Goal: Navigation & Orientation: Find specific page/section

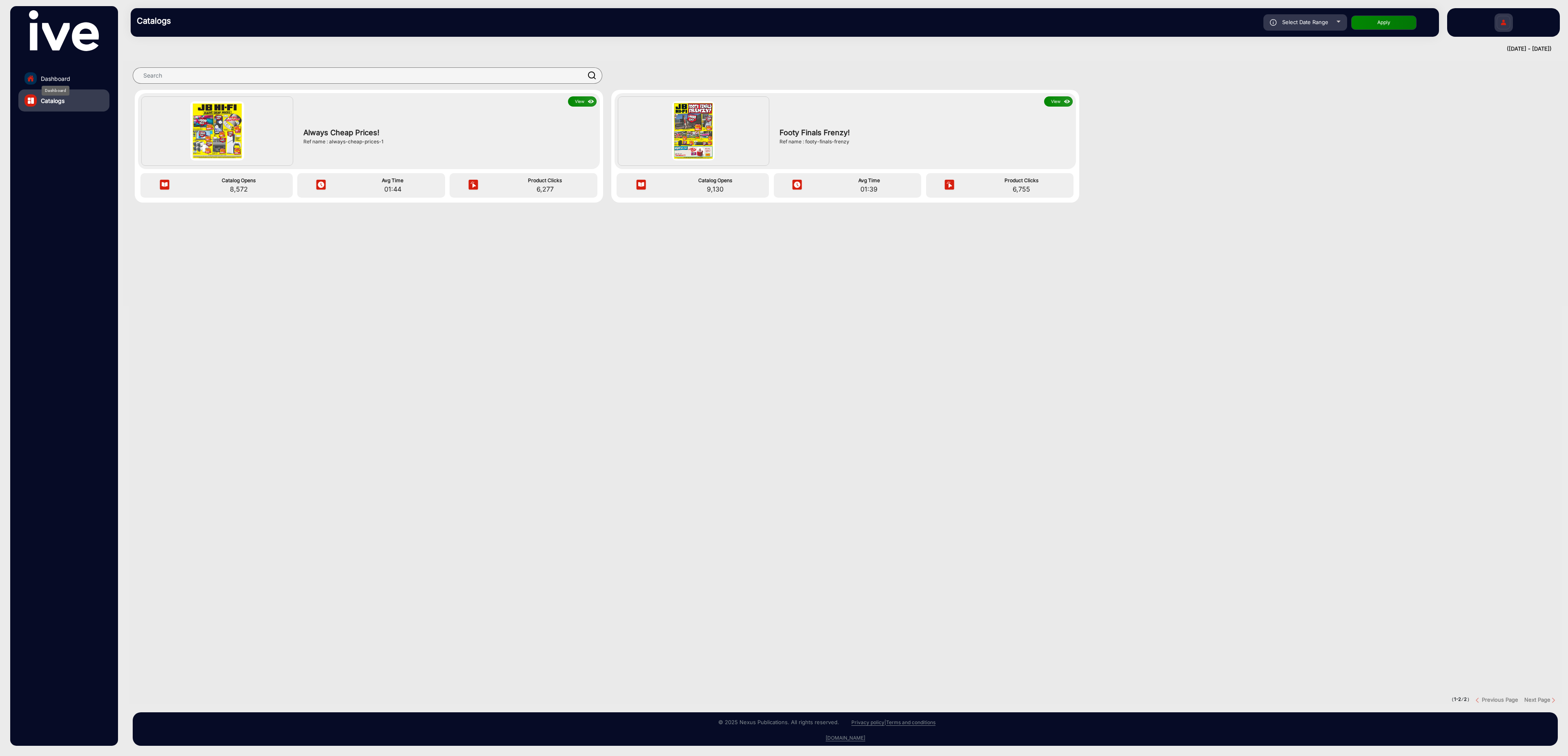
click at [61, 76] on span "Dashboard" at bounding box center [56, 78] width 29 height 9
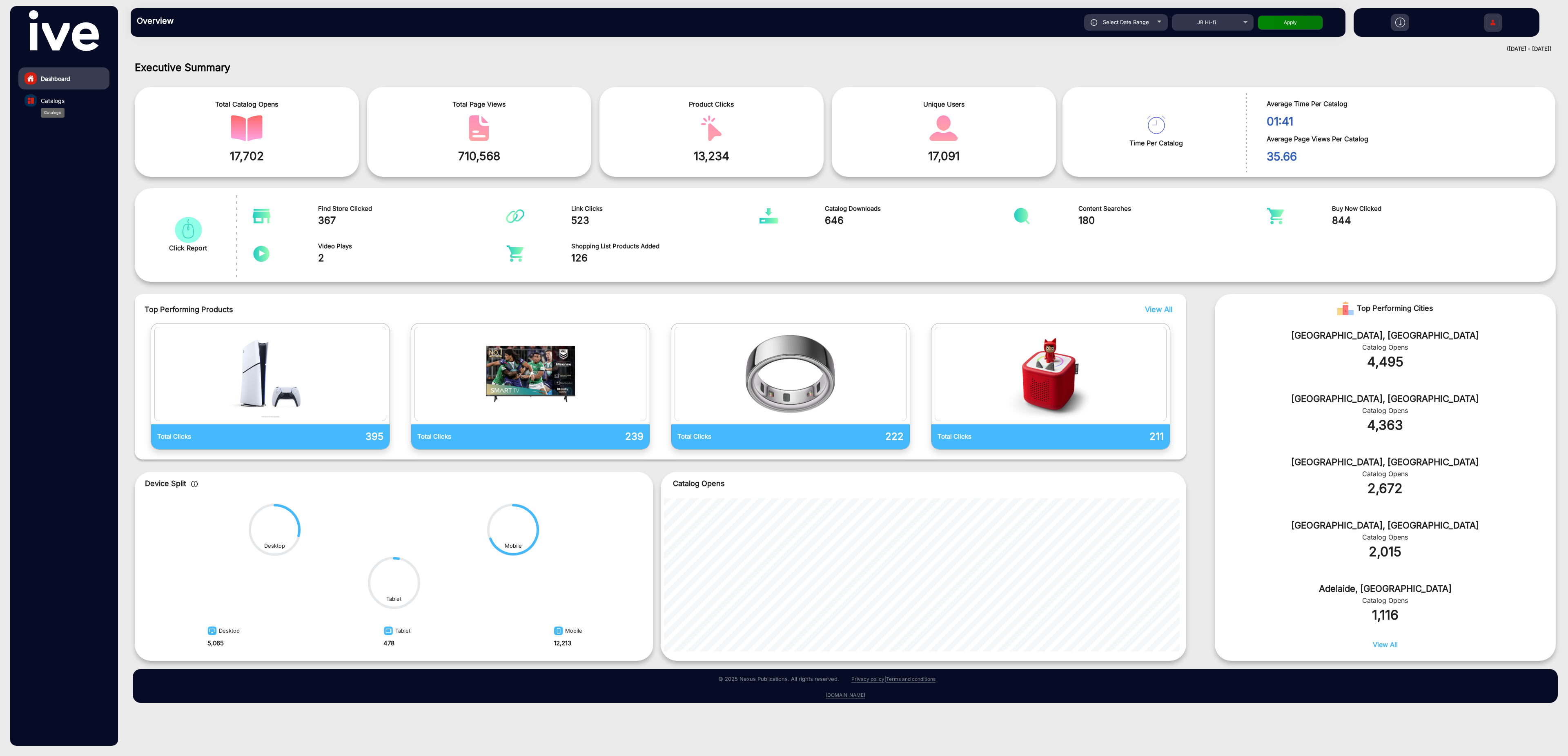
click at [60, 98] on span "Catalogs" at bounding box center [53, 100] width 23 height 9
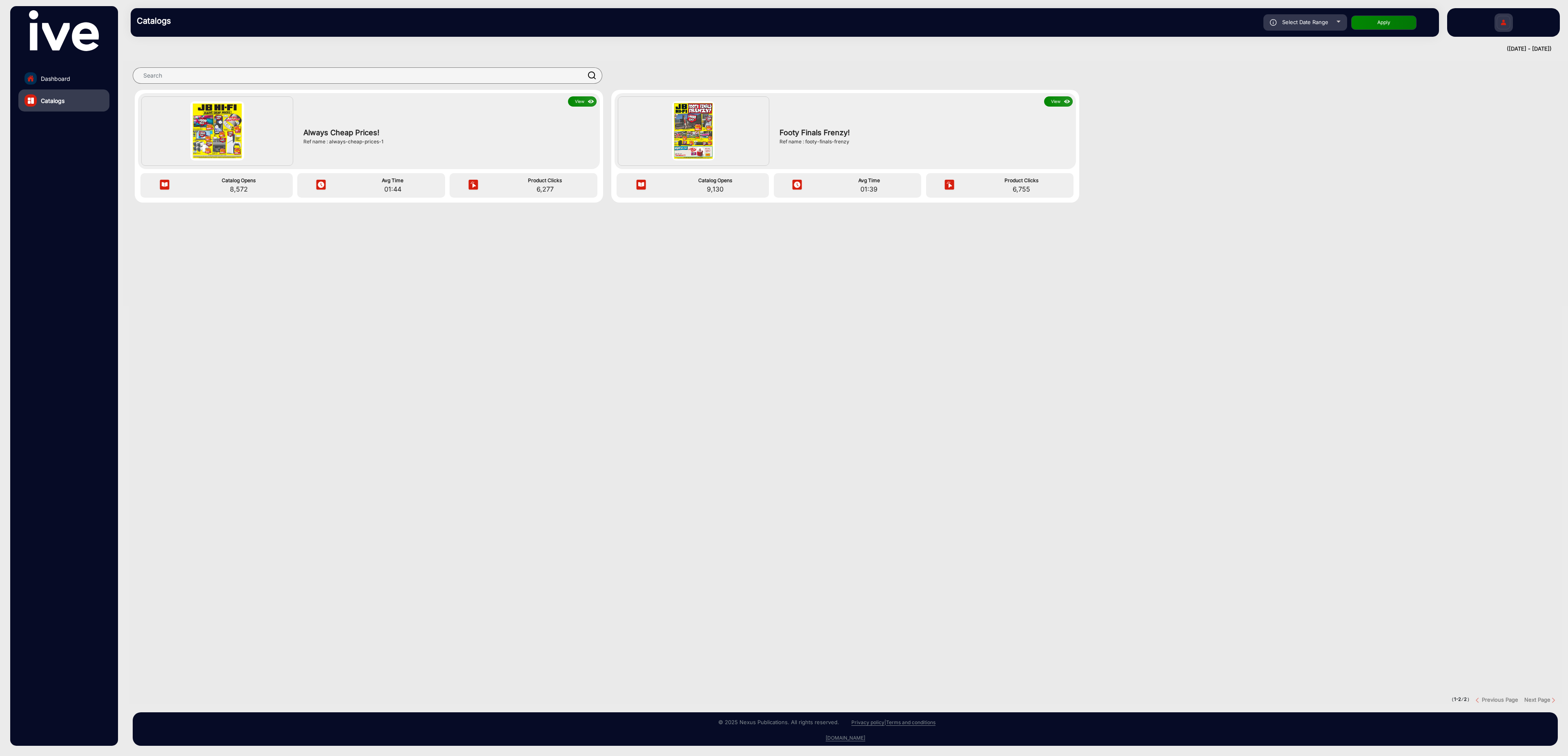
click at [83, 78] on link "Dashboard" at bounding box center [64, 78] width 91 height 22
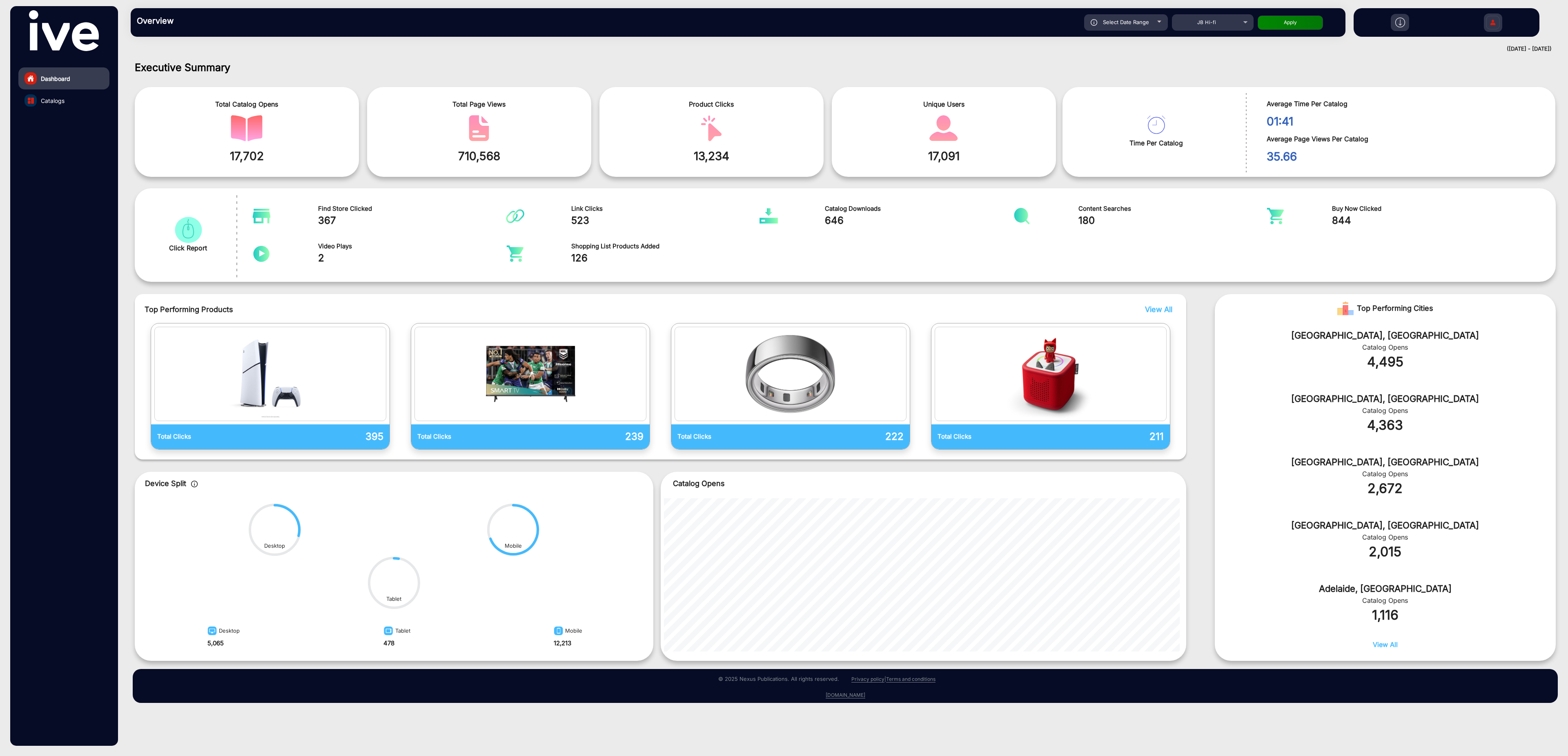
click at [533, 526] on circle at bounding box center [513, 530] width 52 height 52
